Goal: Transaction & Acquisition: Download file/media

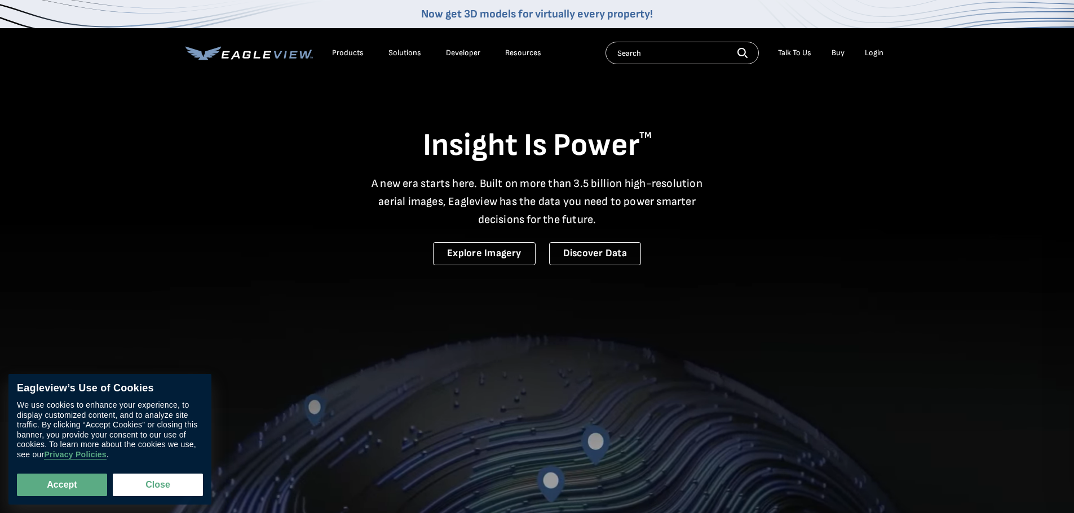
click at [348, 54] on div "Products" at bounding box center [348, 53] width 32 height 10
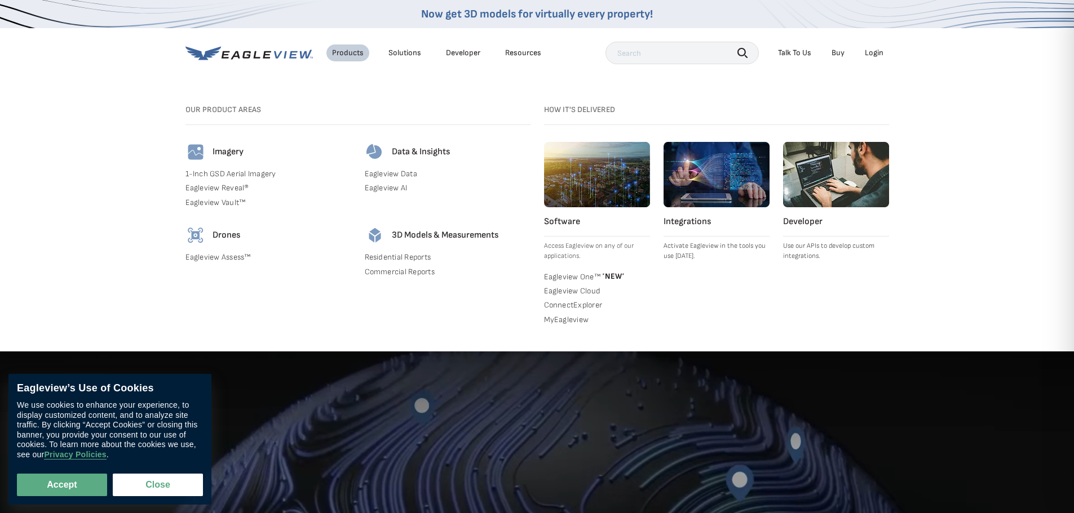
click at [871, 52] on div "Login" at bounding box center [874, 53] width 19 height 10
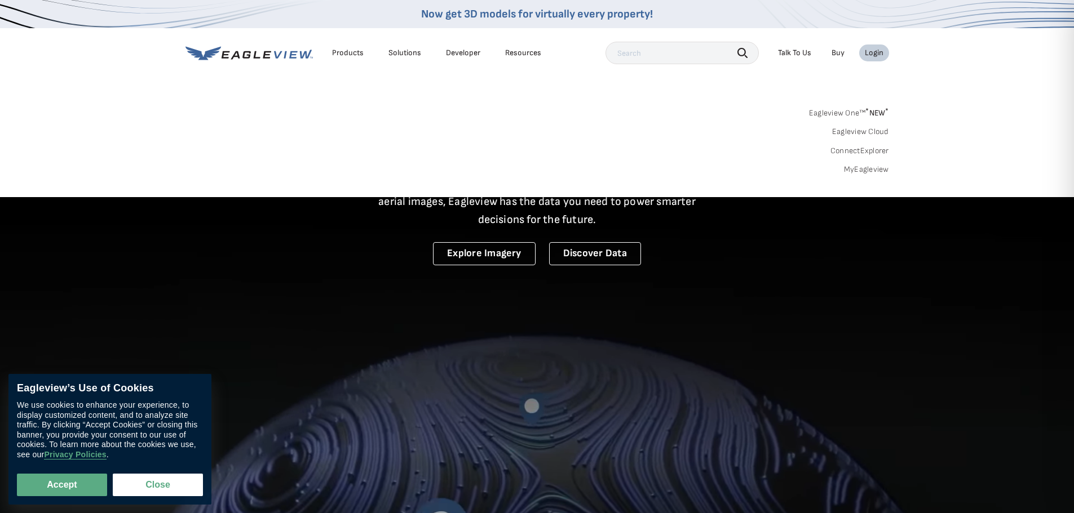
click at [874, 51] on div "Login" at bounding box center [874, 53] width 19 height 10
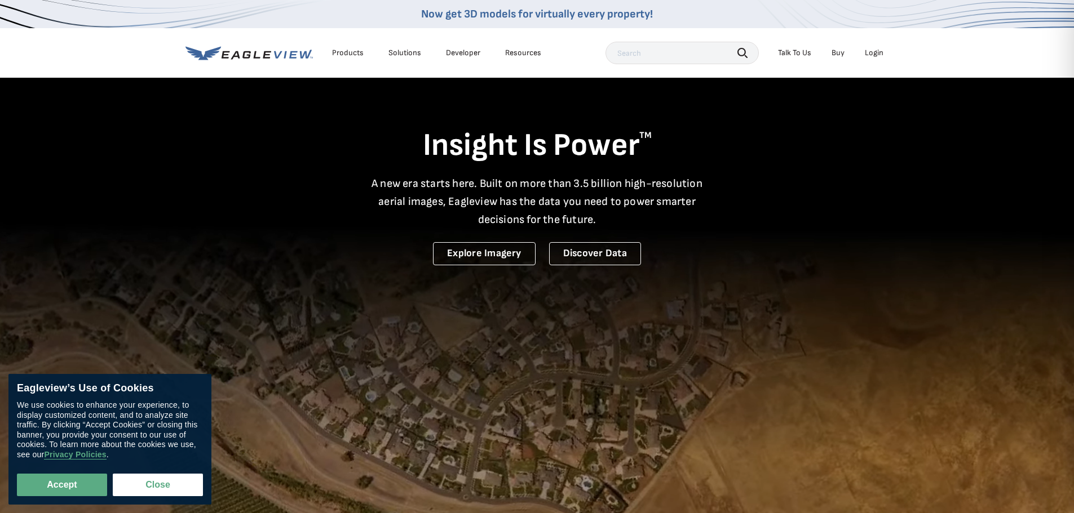
click at [875, 51] on div "Login" at bounding box center [874, 53] width 19 height 10
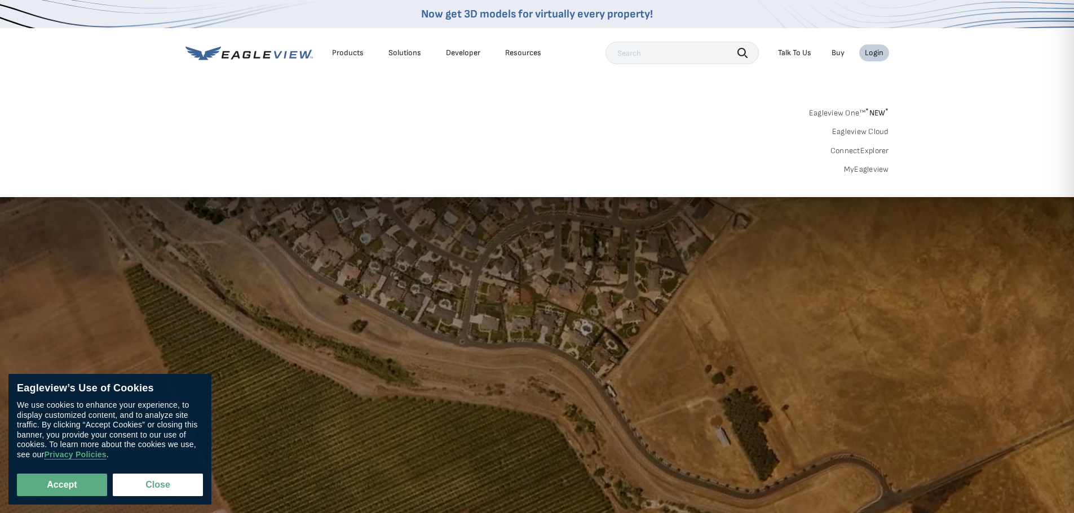
scroll to position [169, 0]
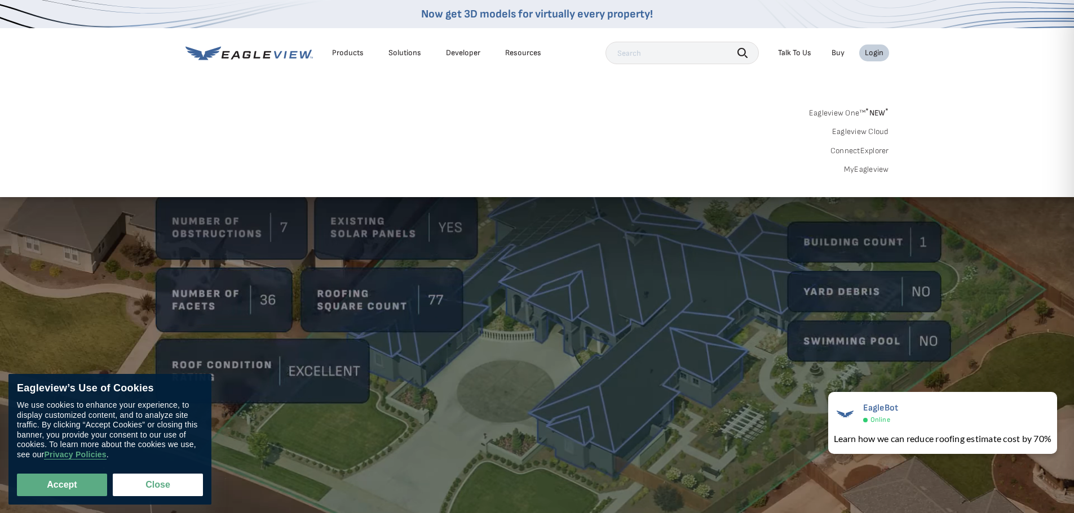
click at [857, 169] on link "MyEagleview" at bounding box center [866, 170] width 45 height 10
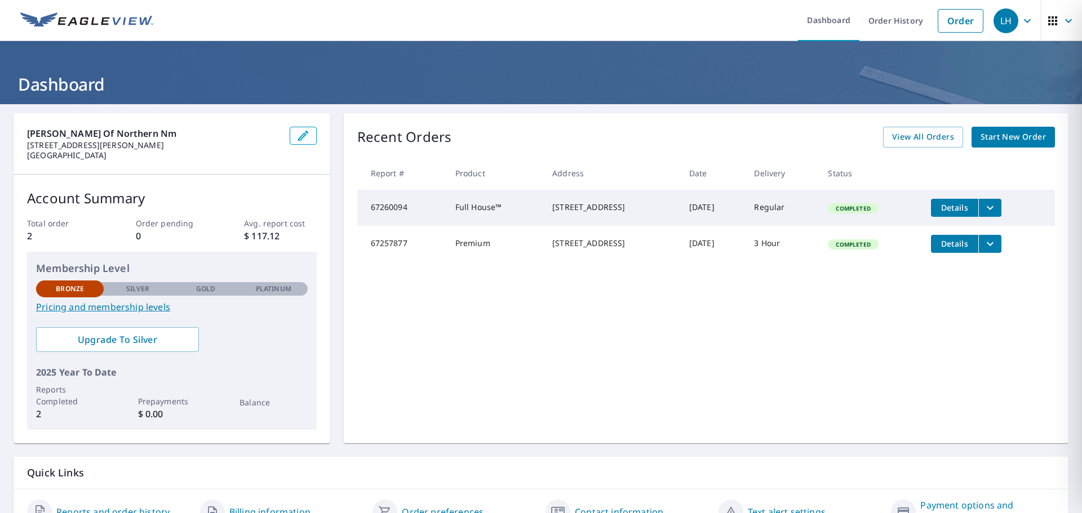
click at [592, 249] on div "[STREET_ADDRESS]" at bounding box center [611, 243] width 119 height 11
click at [951, 249] on span "Details" at bounding box center [955, 243] width 34 height 11
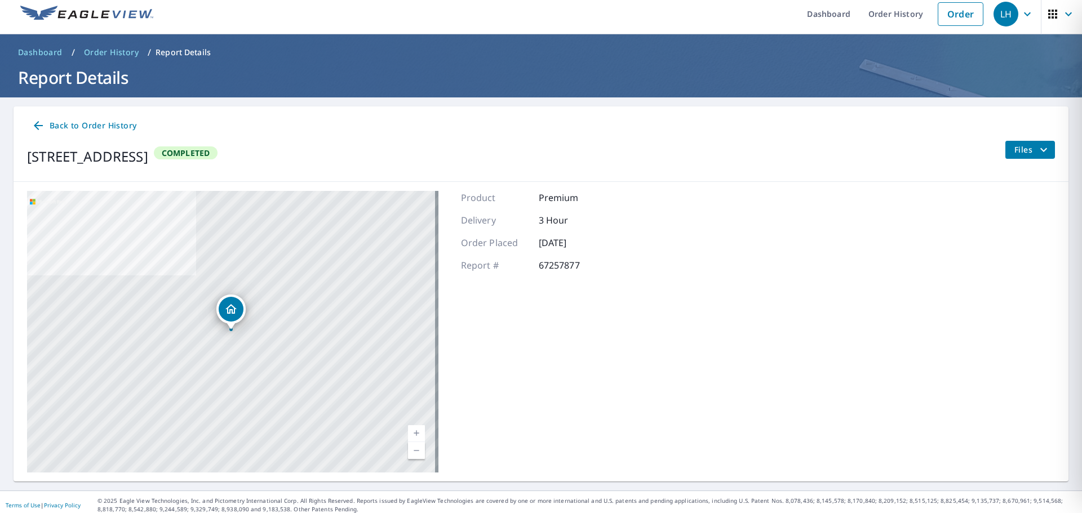
scroll to position [13, 0]
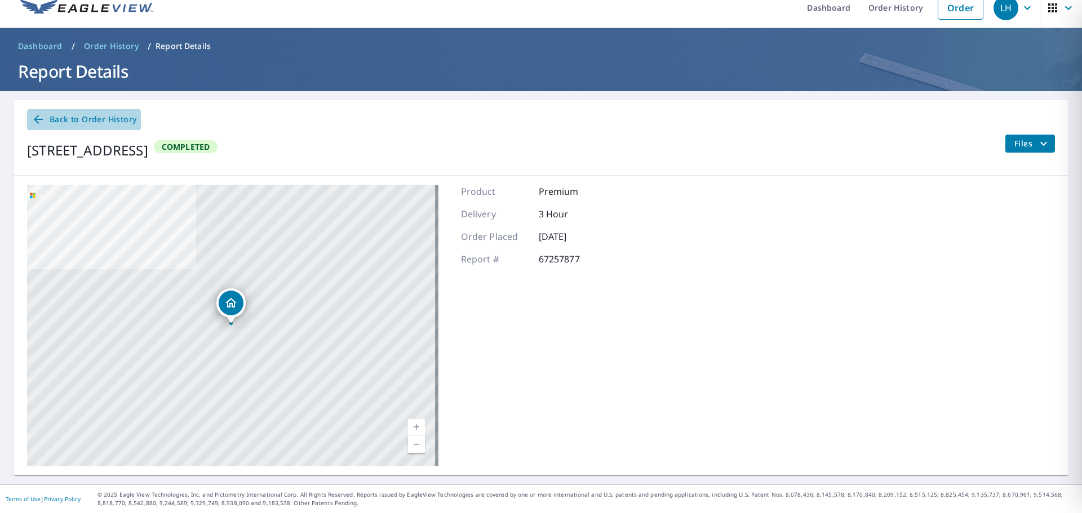
click at [82, 118] on span "Back to Order History" at bounding box center [84, 120] width 105 height 14
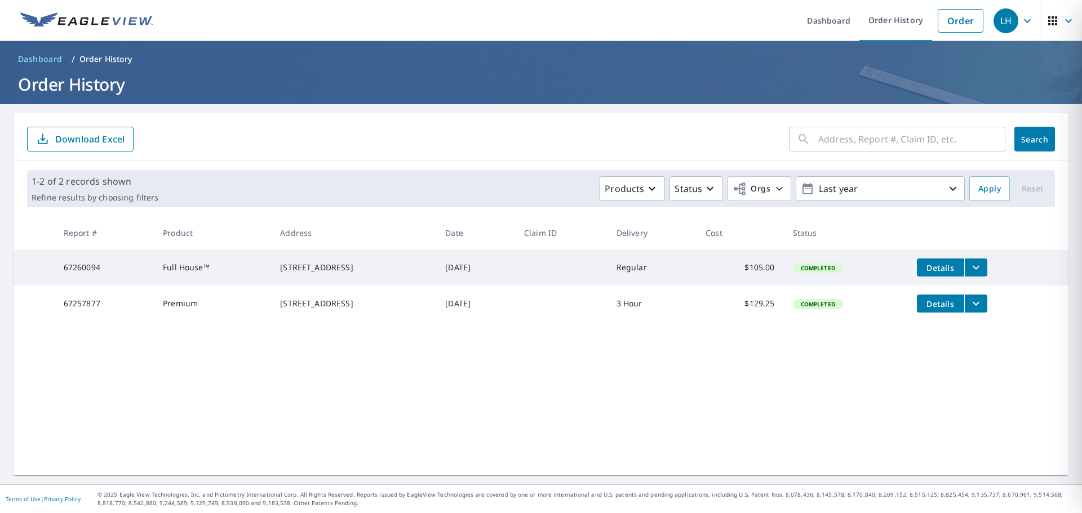
click at [979, 309] on icon "filesDropdownBtn-67257877" at bounding box center [976, 304] width 14 height 14
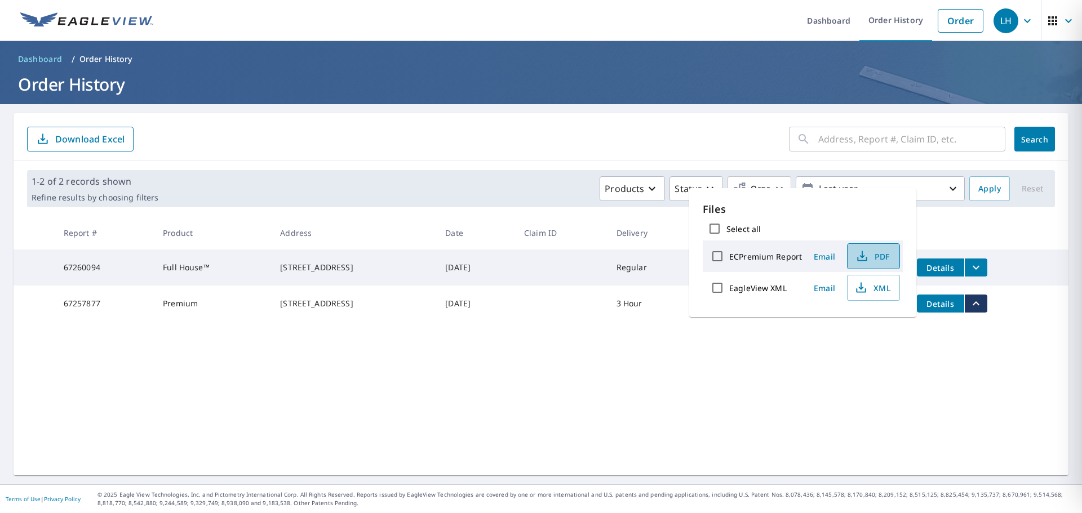
click at [878, 256] on span "PDF" at bounding box center [872, 257] width 36 height 14
